Goal: Download file/media

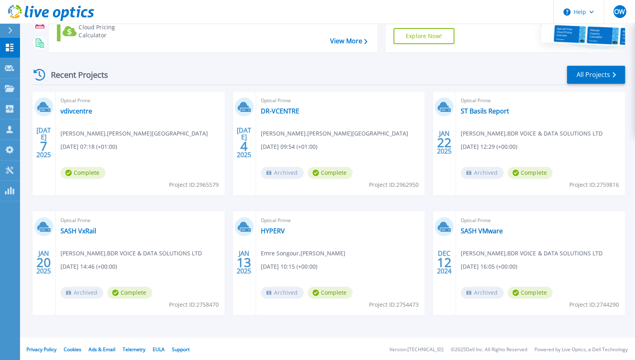
scroll to position [84, 0]
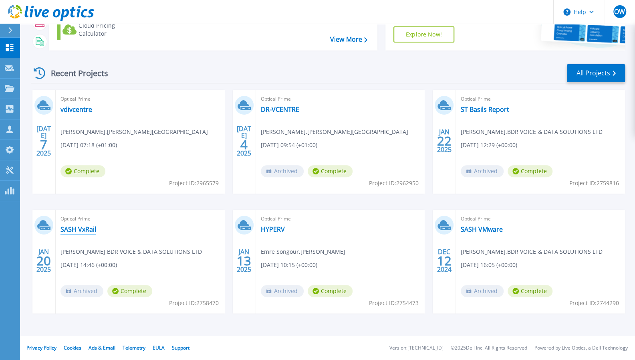
click at [79, 231] on link "SASH VxRail" at bounding box center [78, 229] width 36 height 8
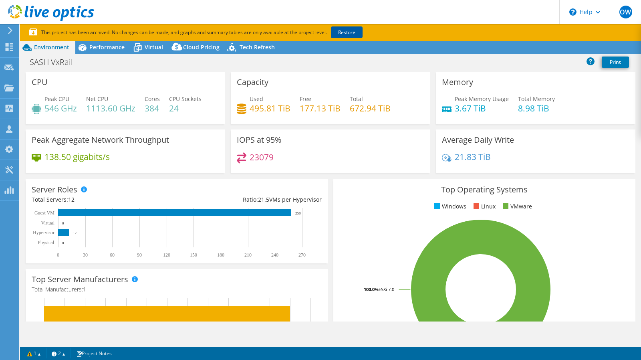
select select "EULondon"
select select "GBP"
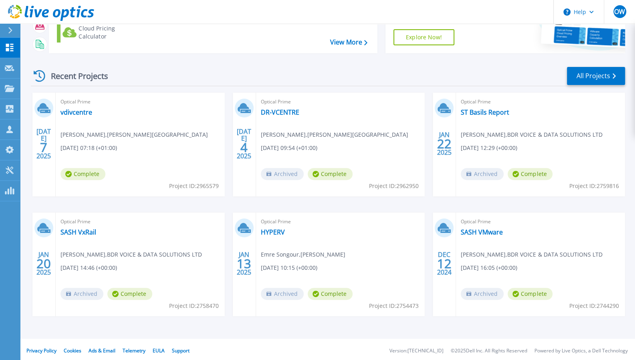
scroll to position [84, 0]
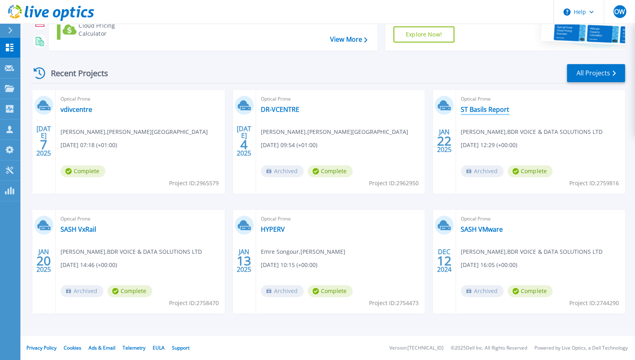
click at [488, 109] on link "ST Basils Report" at bounding box center [484, 109] width 48 height 8
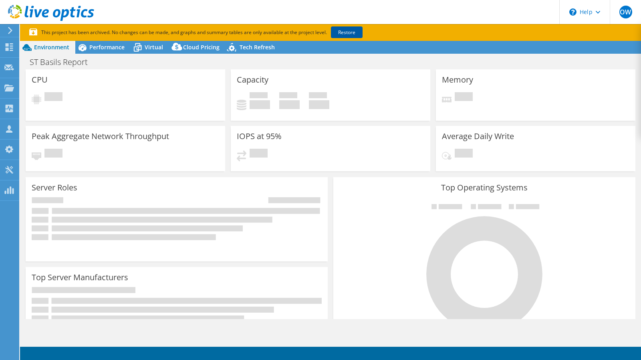
select select "EULondon"
select select "GBP"
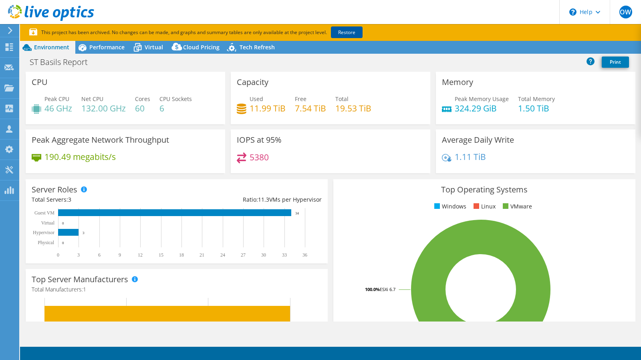
click at [345, 34] on link "Restore" at bounding box center [347, 32] width 32 height 12
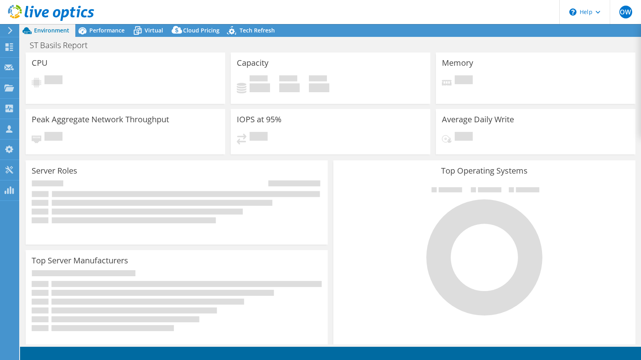
select select "EULondon"
select select "USD"
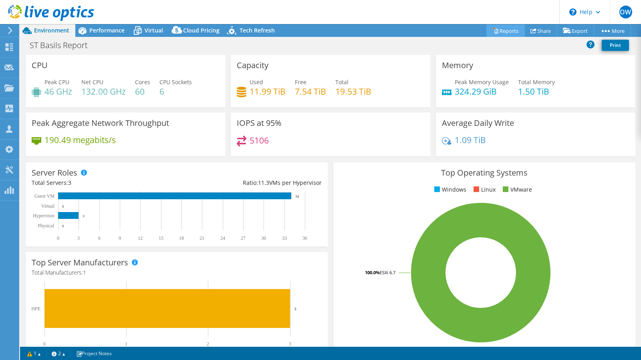
click at [502, 30] on link "Reports" at bounding box center [505, 30] width 38 height 12
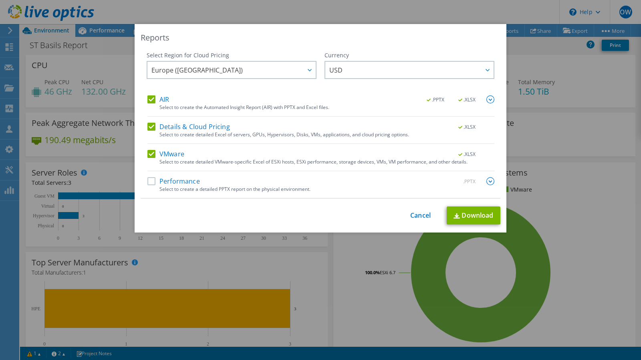
click at [170, 179] on label "Performance" at bounding box center [173, 181] width 52 height 8
click at [0, 0] on input "Performance" at bounding box center [0, 0] width 0 height 0
click at [407, 72] on span "USD" at bounding box center [411, 70] width 164 height 16
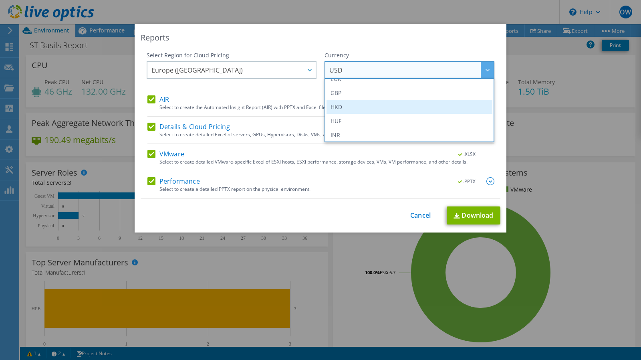
scroll to position [120, 0]
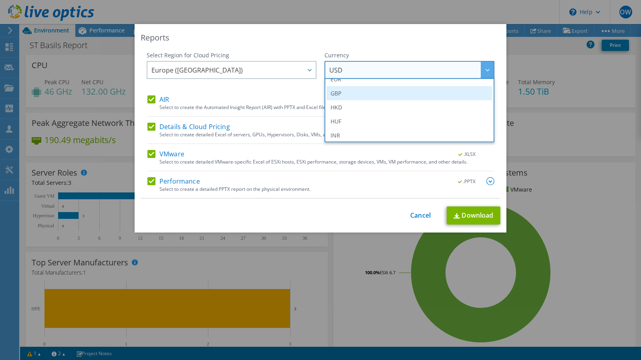
click at [364, 97] on li "GBP" at bounding box center [409, 93] width 166 height 14
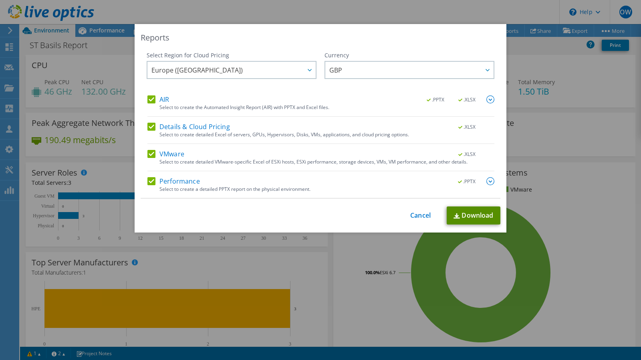
click at [468, 216] on link "Download" at bounding box center [473, 215] width 54 height 18
click at [427, 213] on div "This process may take a while, please wait... Cancel Download" at bounding box center [321, 215] width 360 height 18
click at [422, 215] on link "Cancel" at bounding box center [420, 215] width 20 height 8
